Goal: Task Accomplishment & Management: Manage account settings

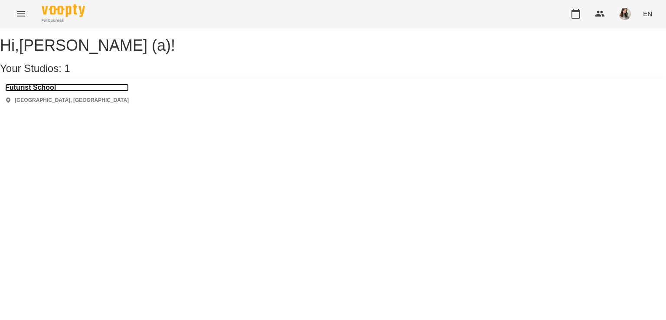
click at [54, 91] on h3 "Futurist School" at bounding box center [66, 88] width 123 height 8
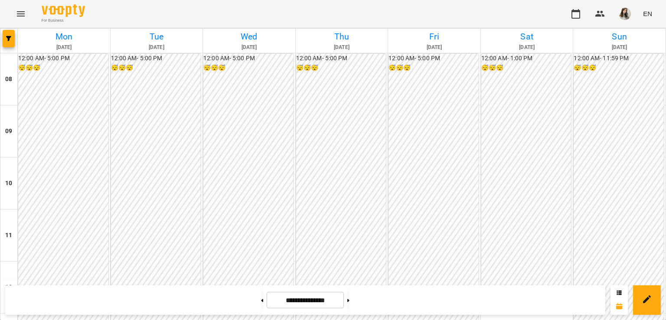
scroll to position [433, 0]
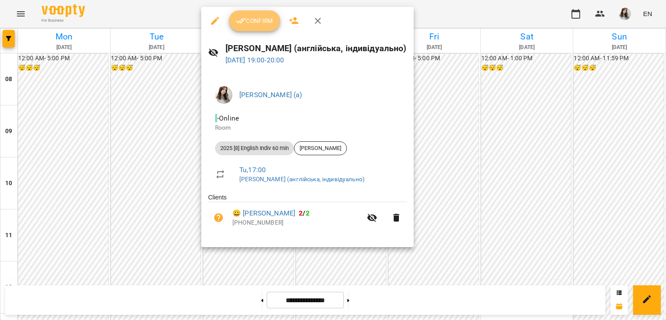
click at [262, 29] on button "Confirm" at bounding box center [254, 20] width 51 height 21
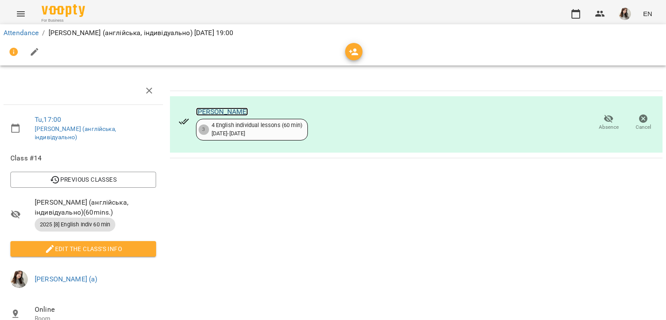
click at [248, 108] on link "Юшкова Анастасія Сергіївна" at bounding box center [222, 111] width 52 height 8
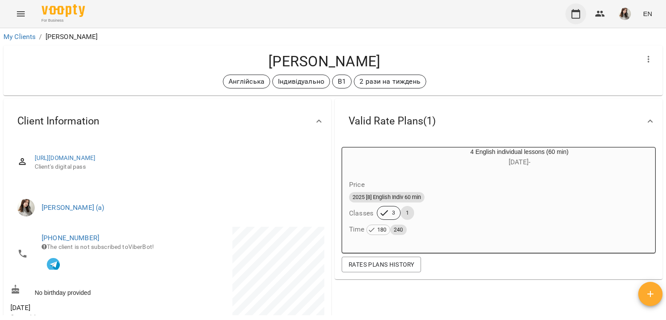
click at [574, 19] on button "button" at bounding box center [575, 13] width 21 height 21
